Goal: Information Seeking & Learning: Learn about a topic

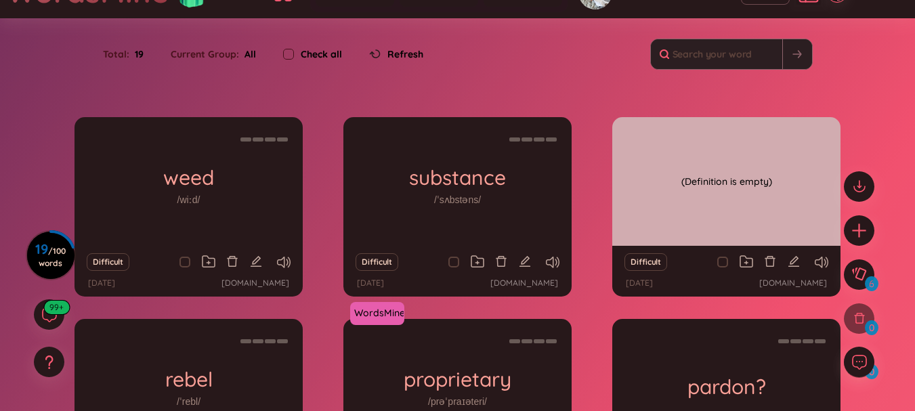
scroll to position [58, 0]
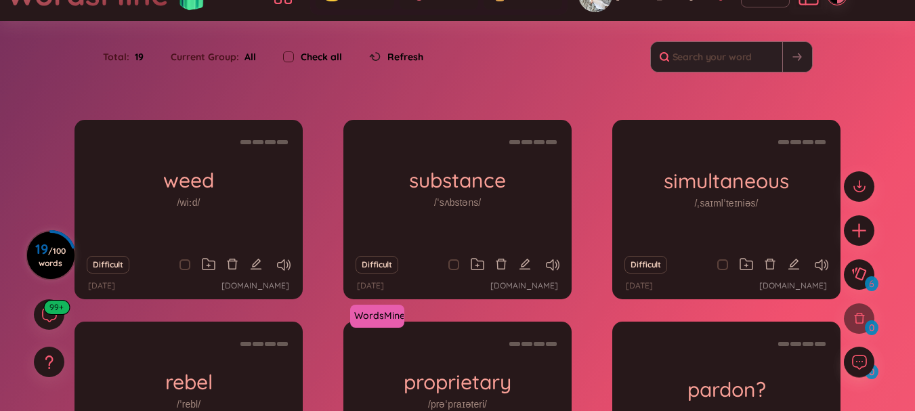
click at [53, 262] on span "/ 100 words" at bounding box center [52, 257] width 27 height 22
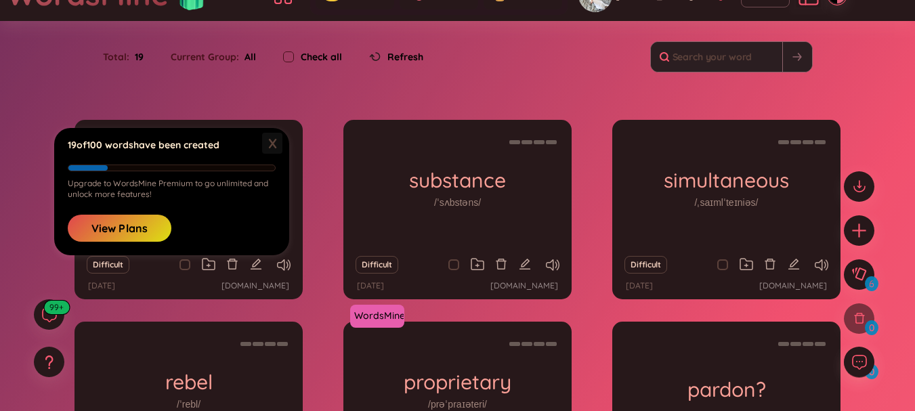
click at [276, 145] on span "X" at bounding box center [272, 143] width 20 height 21
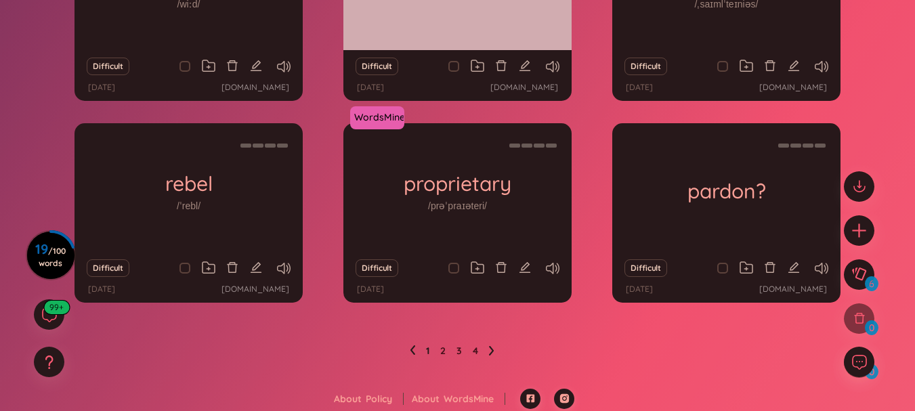
scroll to position [261, 0]
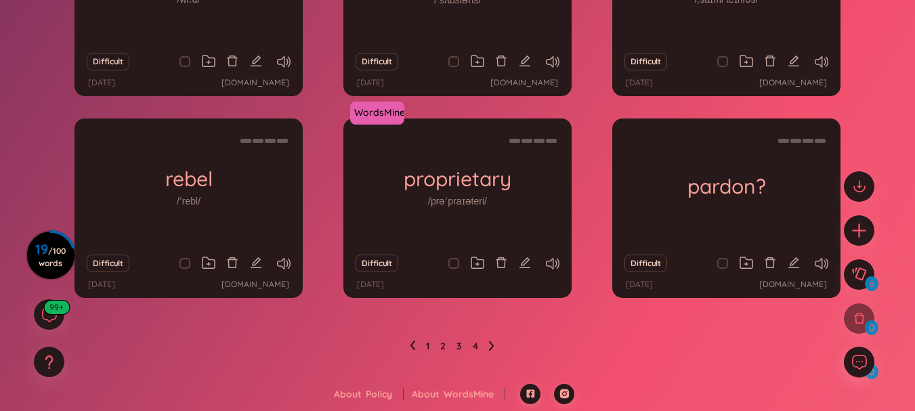
click at [493, 351] on icon at bounding box center [491, 346] width 5 height 10
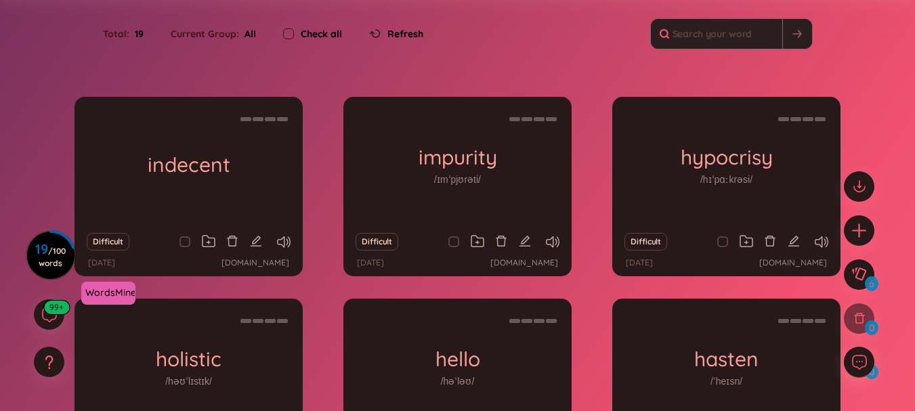
scroll to position [58, 0]
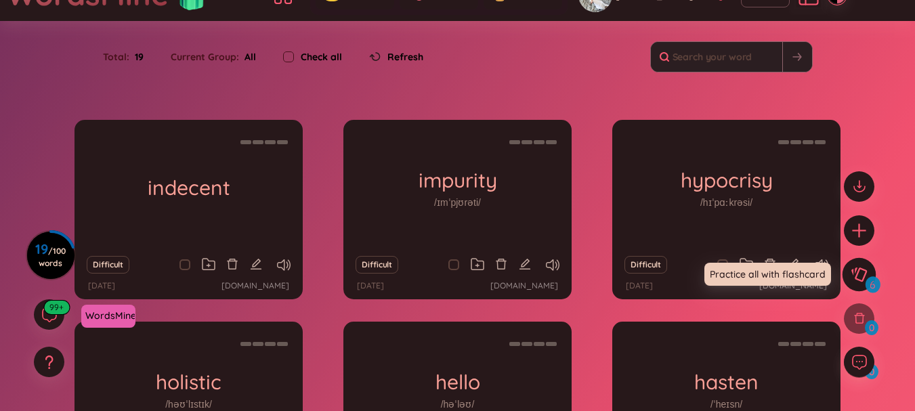
click at [857, 271] on icon at bounding box center [858, 274] width 16 height 15
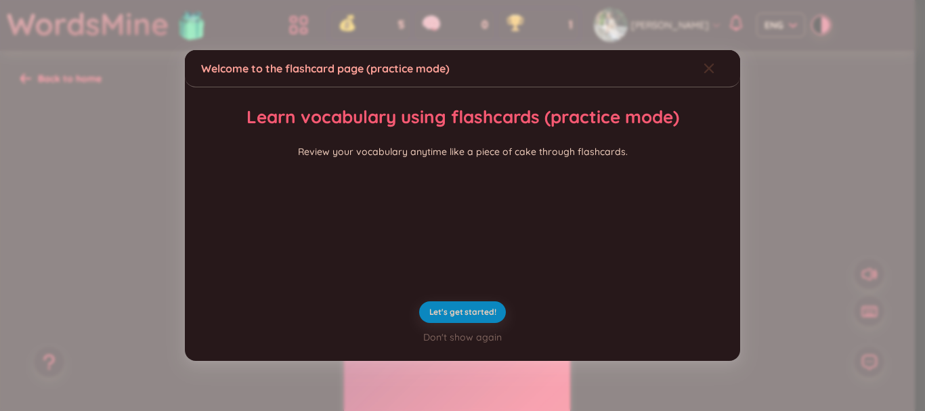
click at [704, 63] on icon "Close" at bounding box center [708, 67] width 9 height 9
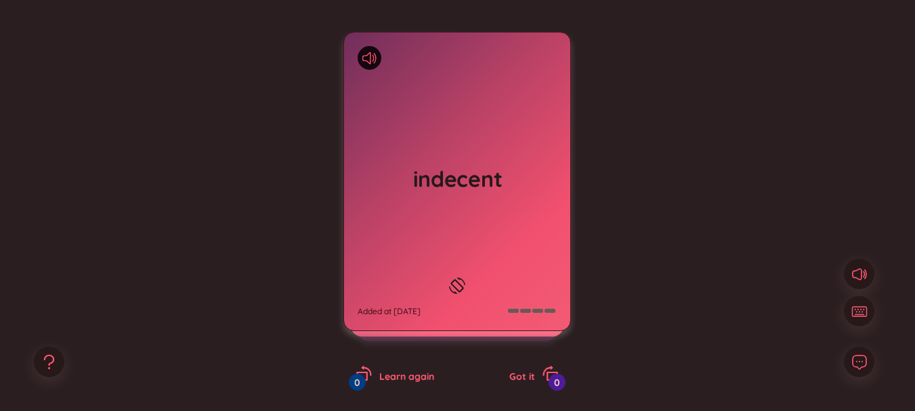
scroll to position [74, 0]
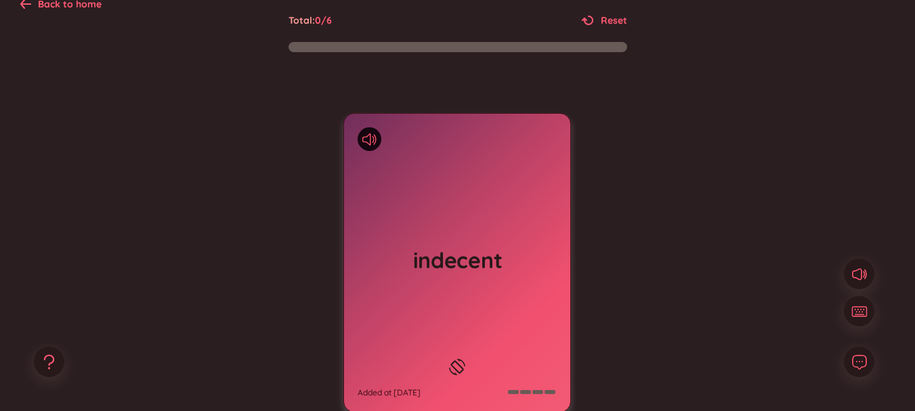
click at [534, 246] on h1 "indecent" at bounding box center [456, 260] width 199 height 30
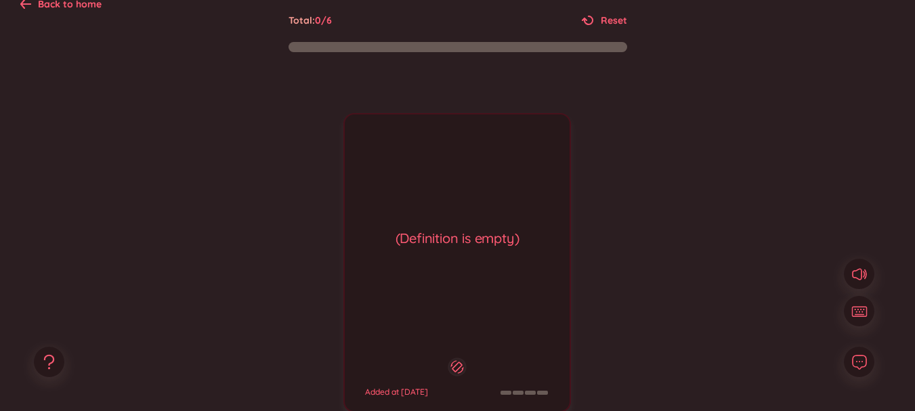
click at [534, 246] on div "(Definition is empty)" at bounding box center [456, 238] width 211 height 19
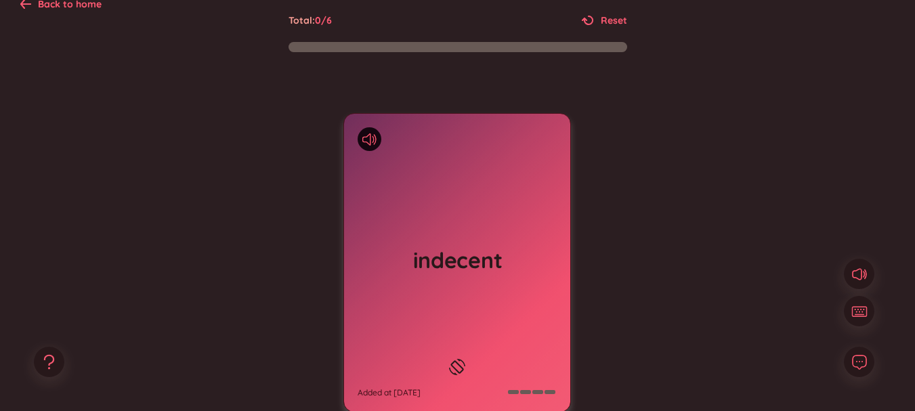
click at [534, 246] on h1 "indecent" at bounding box center [456, 260] width 199 height 30
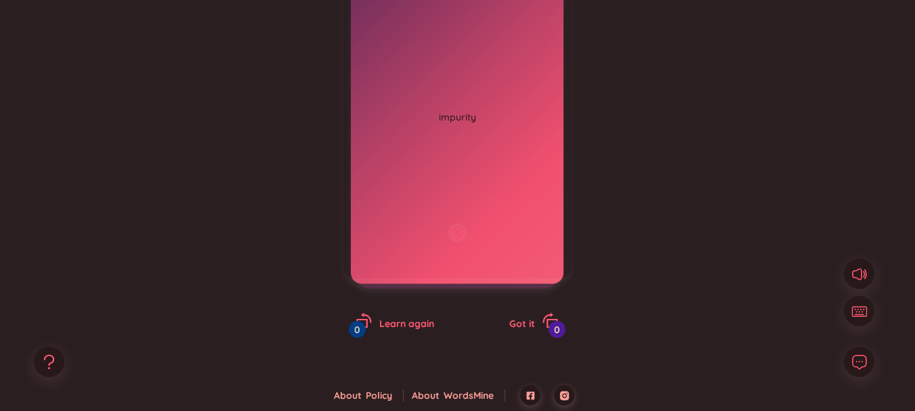
scroll to position [210, 0]
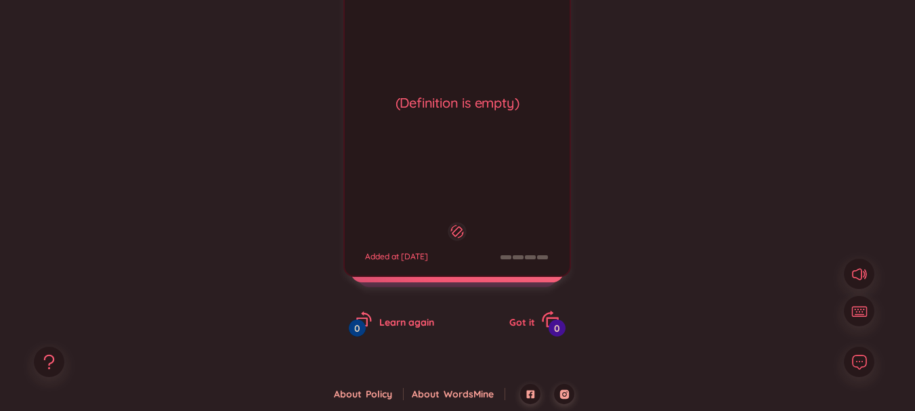
click at [525, 318] on span "Got it" at bounding box center [522, 322] width 26 height 12
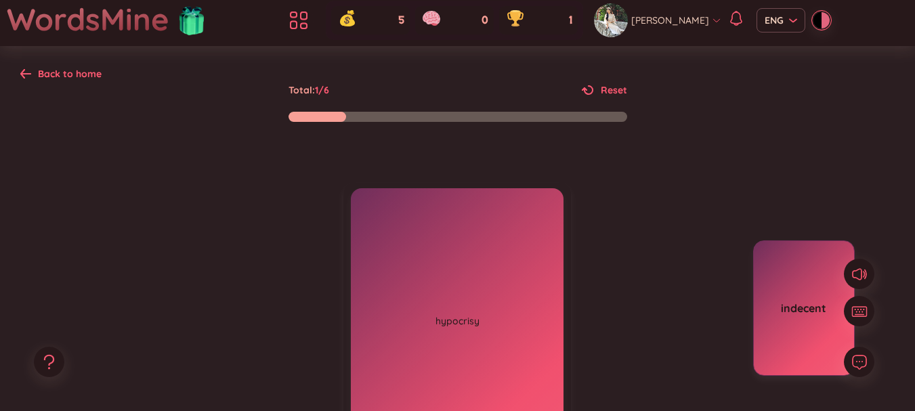
scroll to position [0, 0]
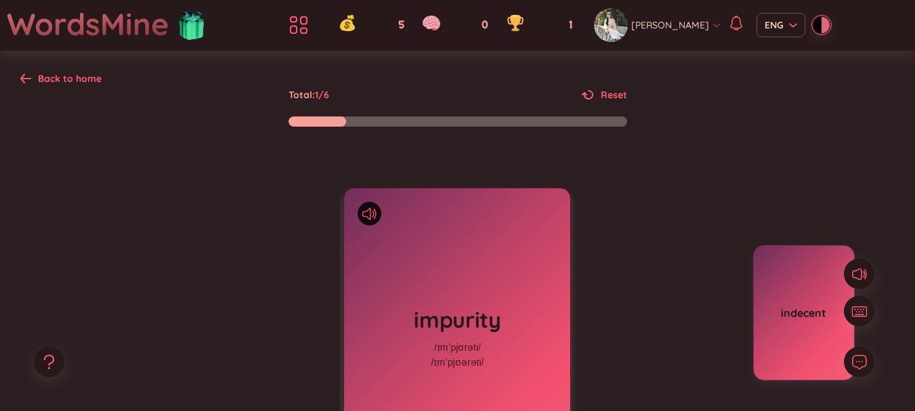
click at [821, 20] on div at bounding box center [825, 25] width 8 height 16
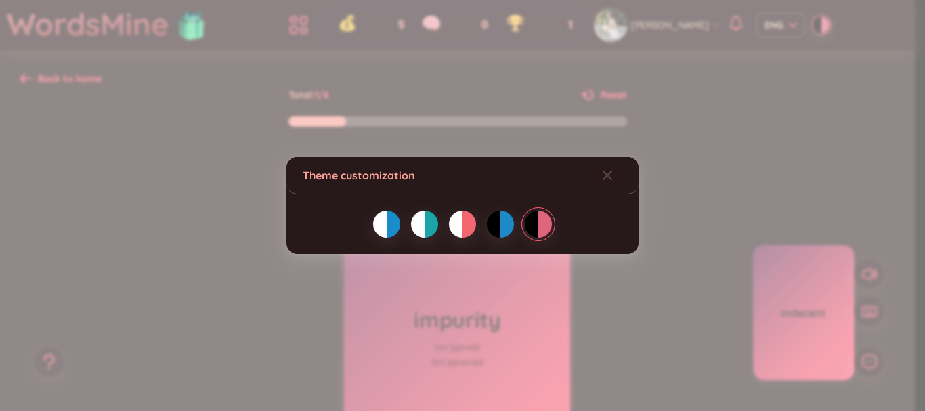
click at [464, 232] on div at bounding box center [469, 224] width 14 height 27
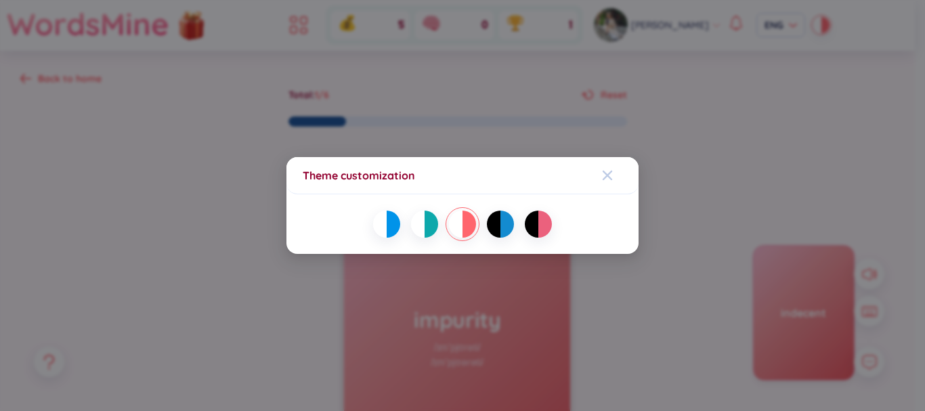
click at [613, 171] on span "Close" at bounding box center [620, 175] width 37 height 37
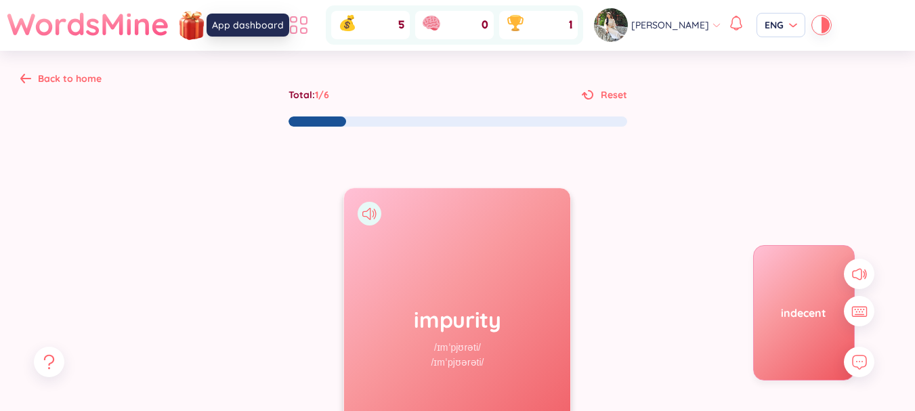
click at [310, 13] on icon at bounding box center [298, 25] width 24 height 24
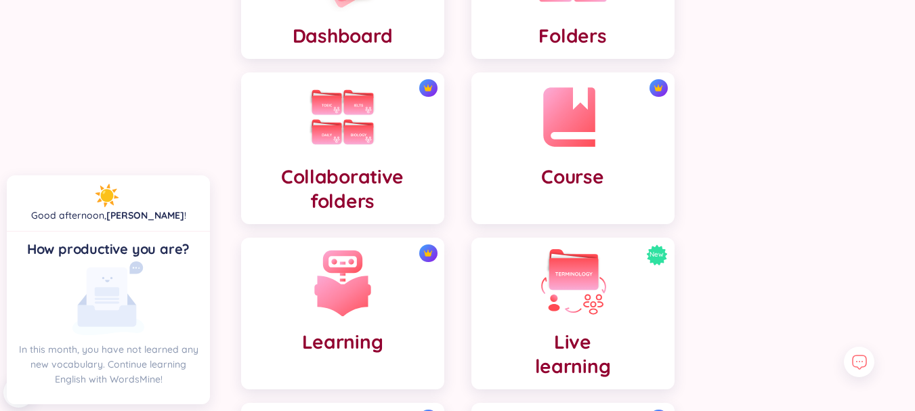
scroll to position [203, 0]
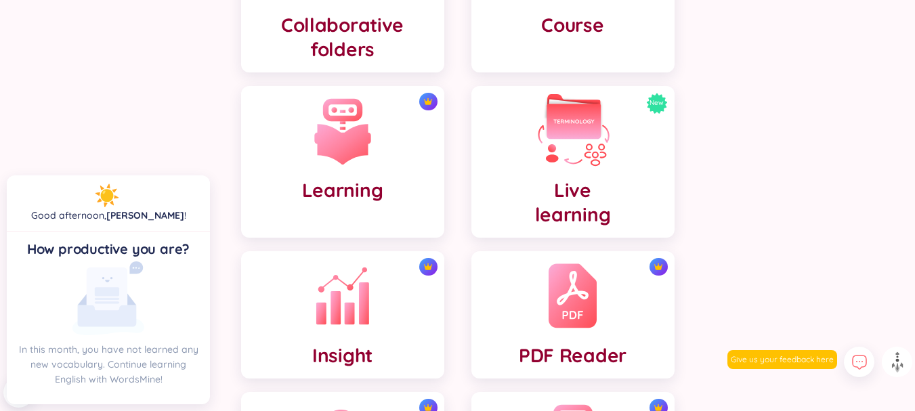
click at [494, 178] on div "New Live learning" at bounding box center [572, 162] width 203 height 152
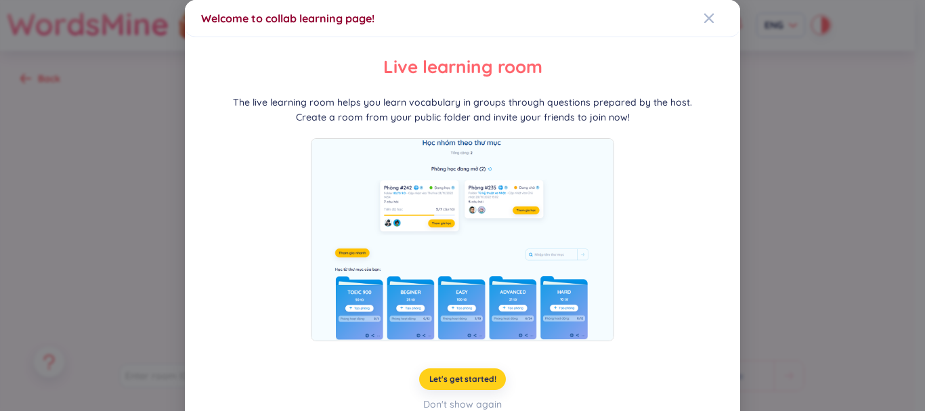
click at [472, 386] on button "Let's get started!" at bounding box center [462, 379] width 87 height 22
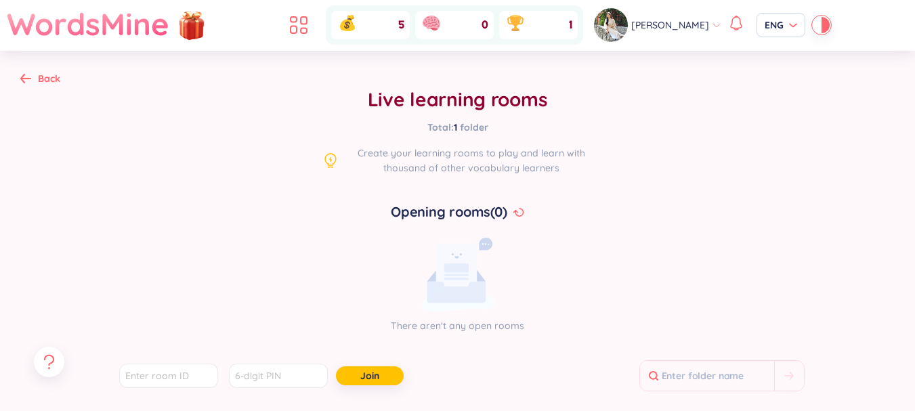
click at [25, 78] on icon at bounding box center [25, 78] width 11 height 10
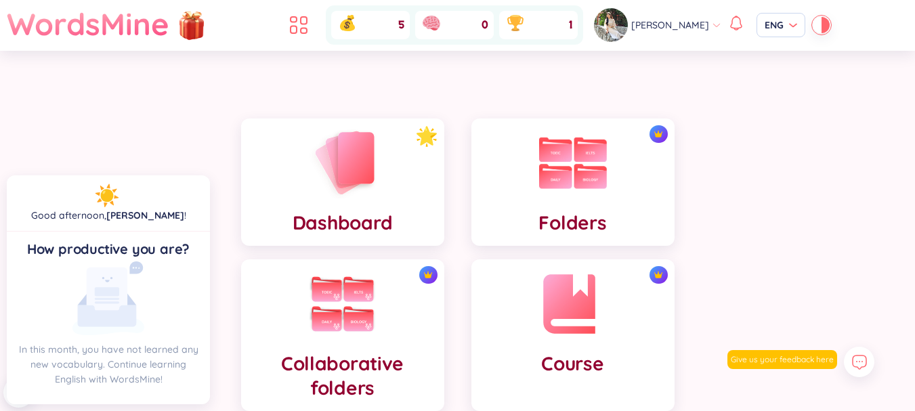
click at [808, 16] on div "[PERSON_NAME] ENG" at bounding box center [712, 25] width 236 height 34
click at [821, 18] on div at bounding box center [825, 25] width 8 height 16
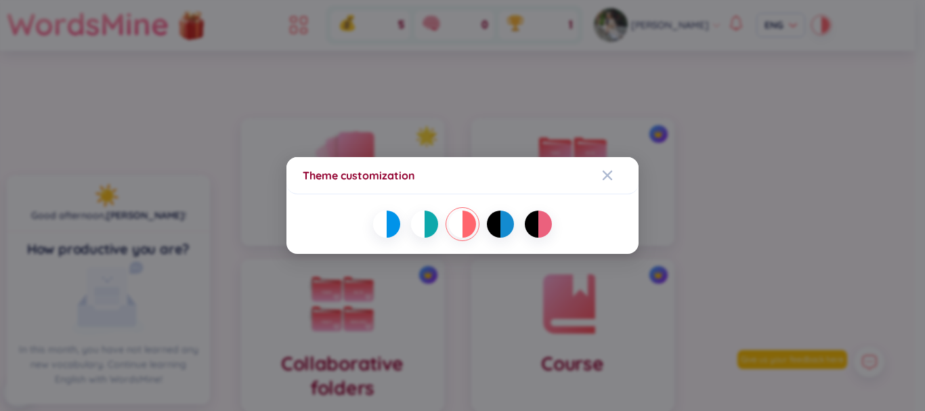
click at [498, 217] on div at bounding box center [494, 224] width 14 height 27
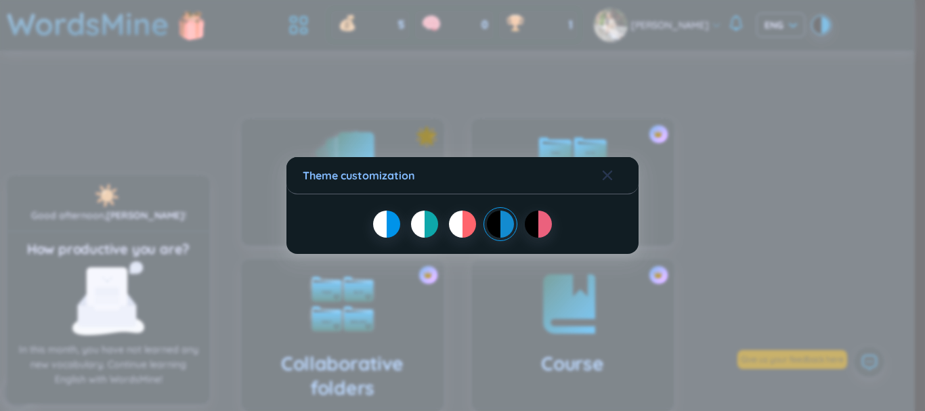
click at [611, 172] on icon "Close" at bounding box center [607, 175] width 9 height 9
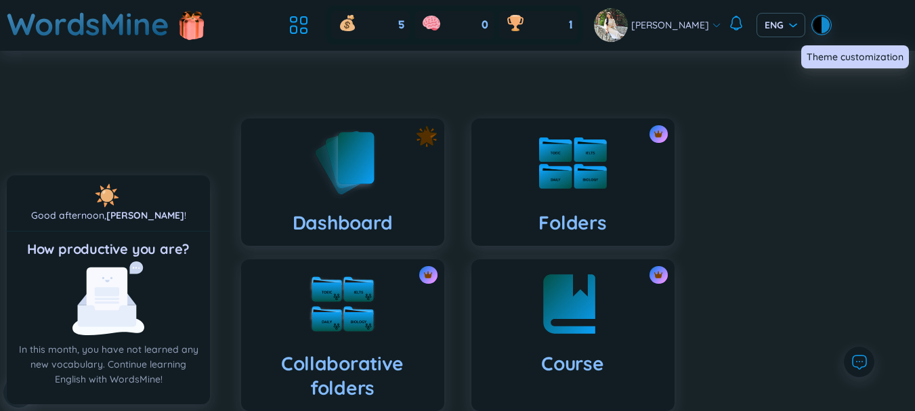
click at [813, 18] on div at bounding box center [817, 25] width 8 height 16
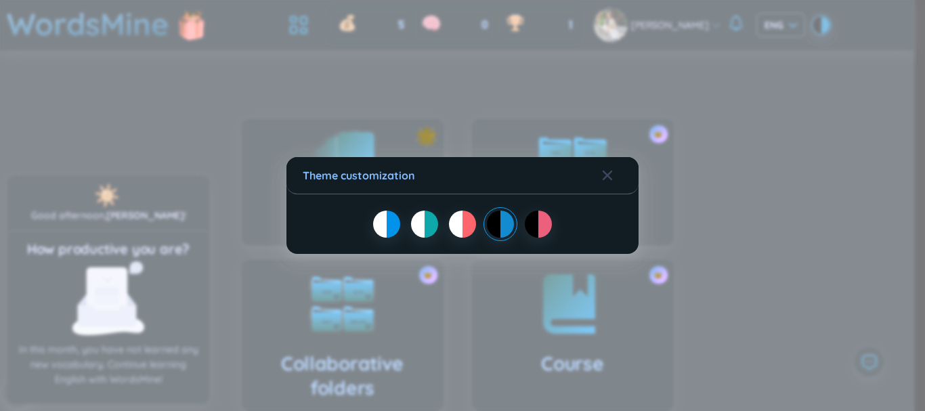
click at [387, 225] on div at bounding box center [394, 224] width 14 height 27
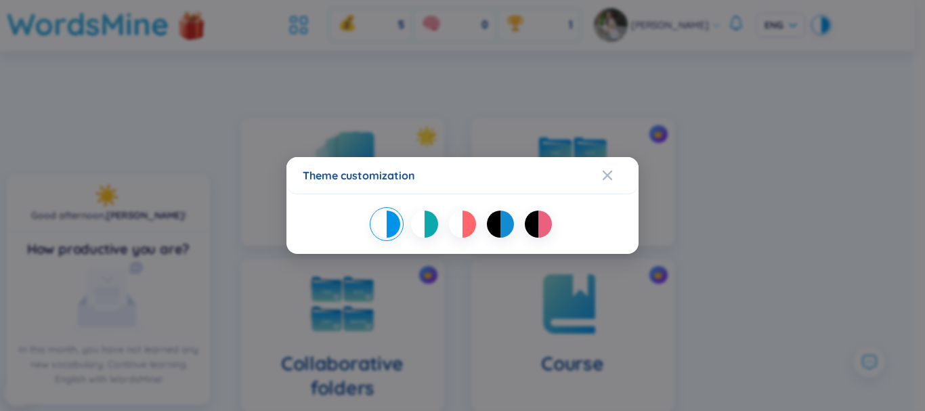
click at [385, 76] on div "Theme customization" at bounding box center [462, 205] width 925 height 411
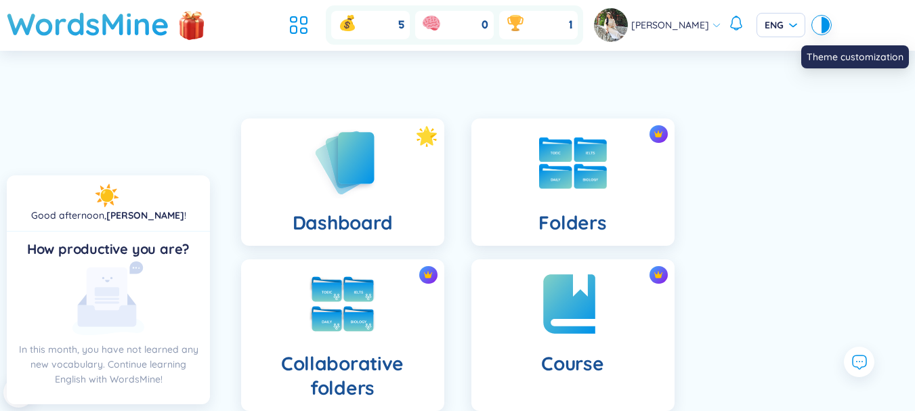
click at [821, 32] on div at bounding box center [825, 25] width 8 height 16
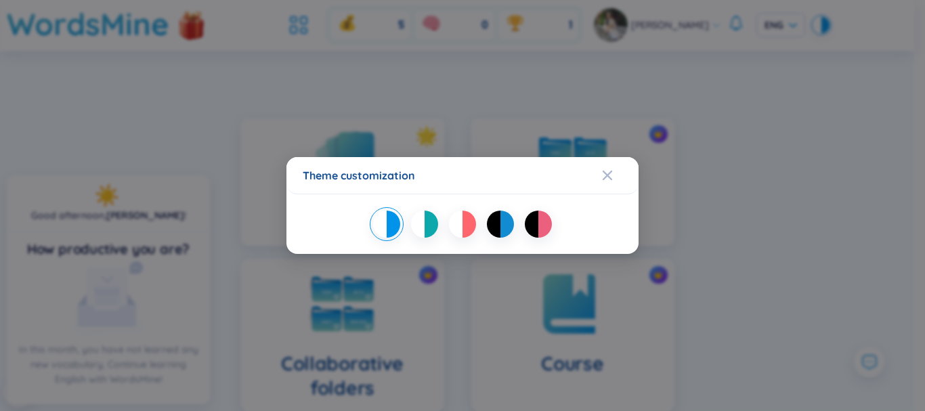
click at [532, 224] on div at bounding box center [532, 224] width 14 height 27
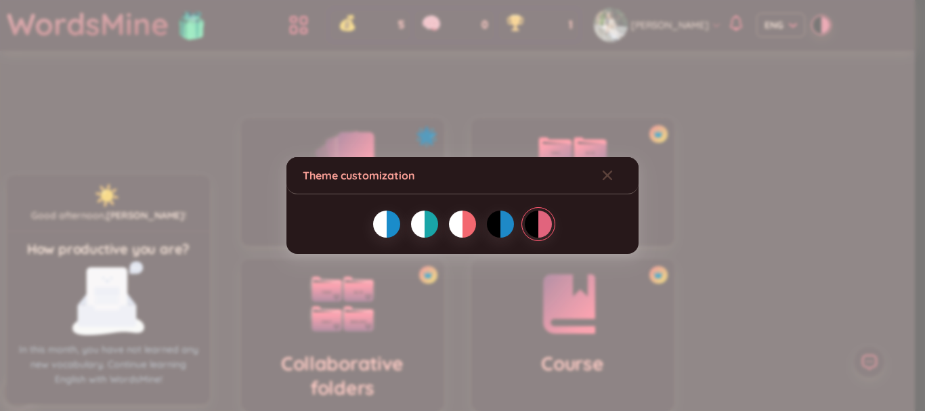
click at [467, 230] on div at bounding box center [469, 224] width 14 height 27
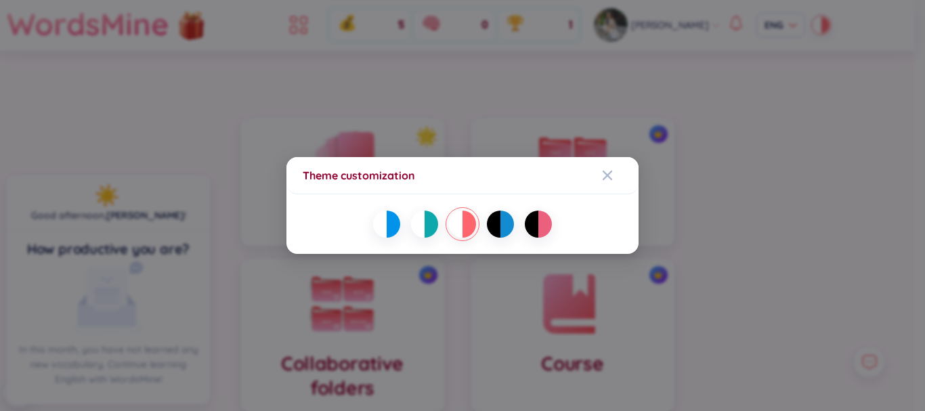
click at [441, 116] on div "Theme customization" at bounding box center [462, 205] width 925 height 411
